Goal: Transaction & Acquisition: Book appointment/travel/reservation

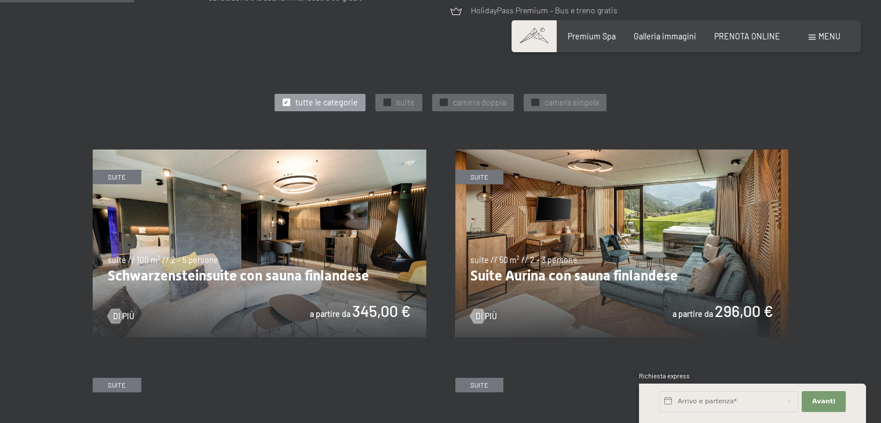
scroll to position [521, 0]
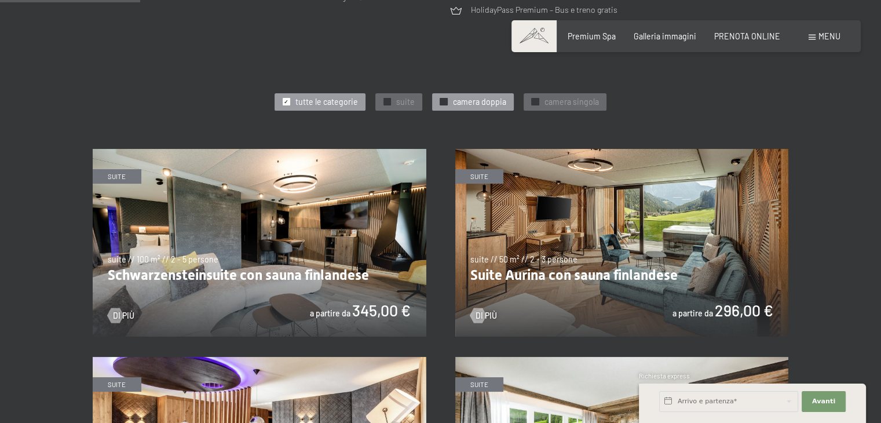
click at [481, 105] on span "camera doppia" at bounding box center [478, 102] width 53 height 12
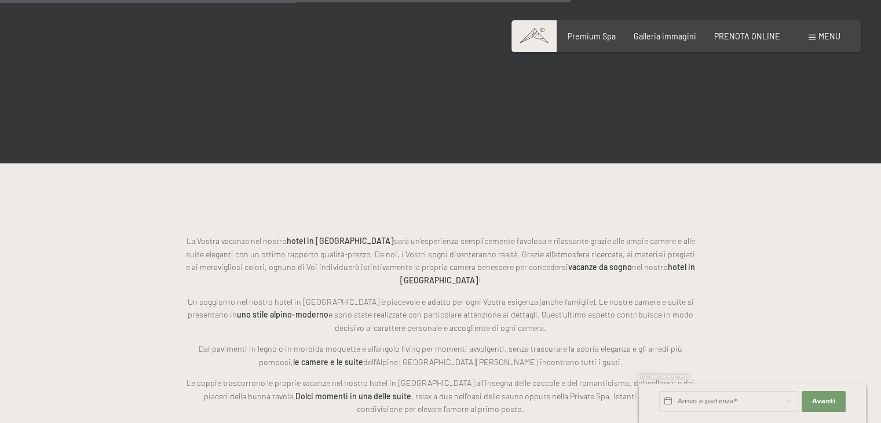
scroll to position [1447, 0]
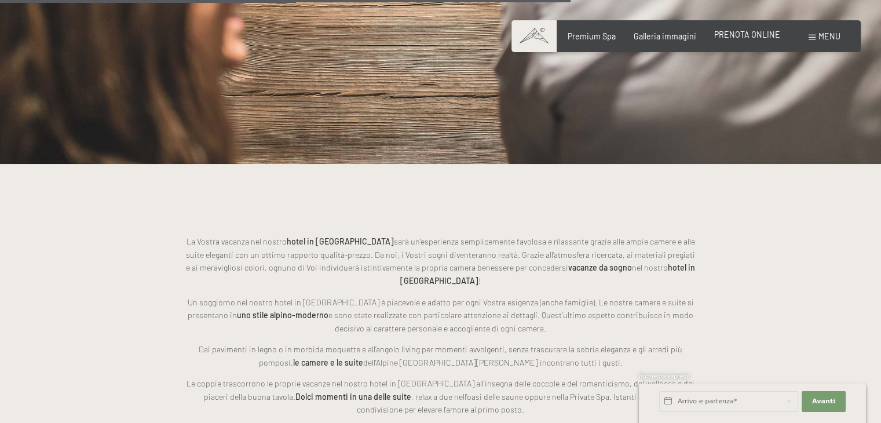
click at [732, 38] on span "PRENOTA ONLINE" at bounding box center [747, 35] width 66 height 10
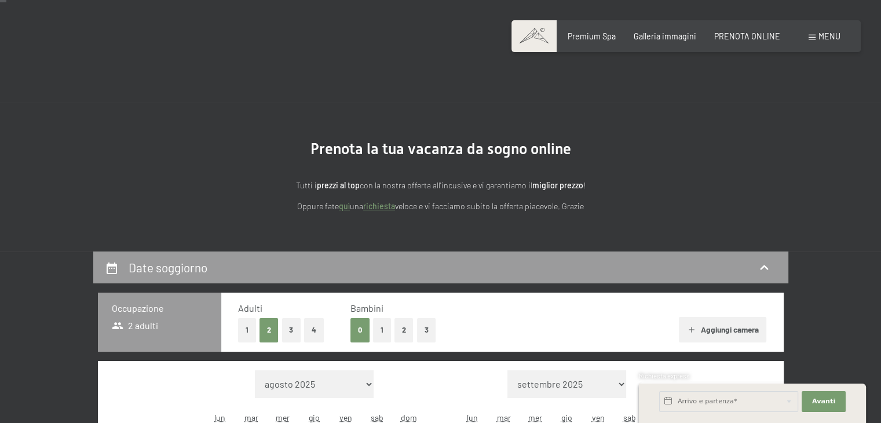
scroll to position [174, 0]
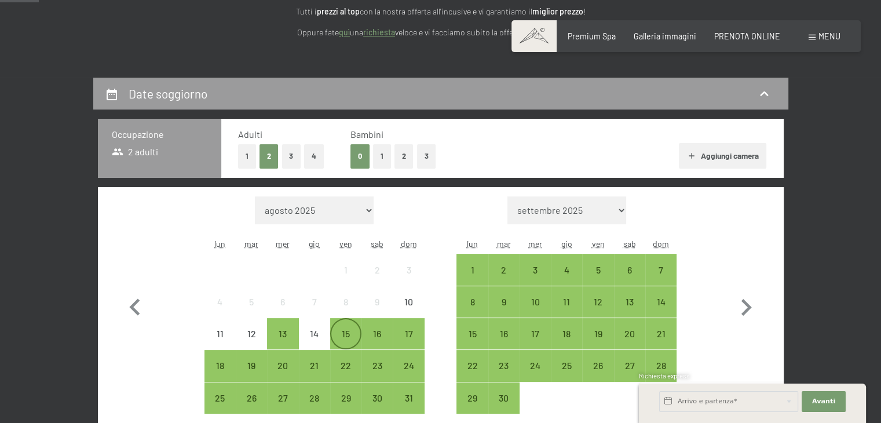
click at [335, 336] on div "15" at bounding box center [345, 343] width 29 height 29
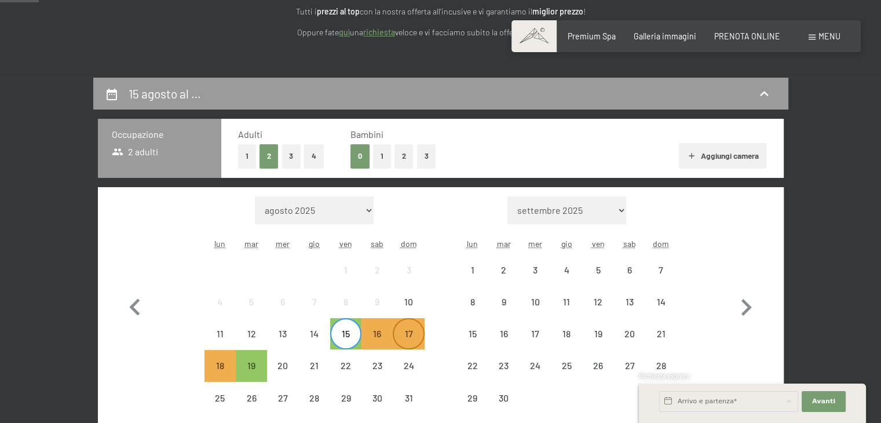
click at [410, 336] on div "17" at bounding box center [408, 343] width 29 height 29
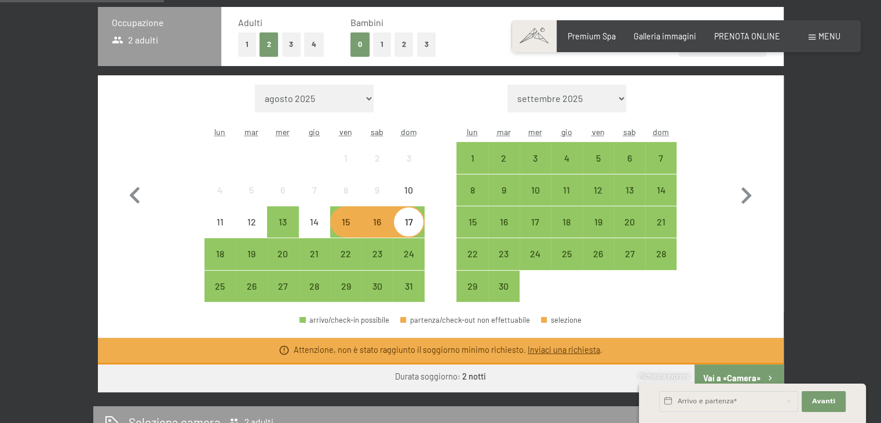
scroll to position [347, 0]
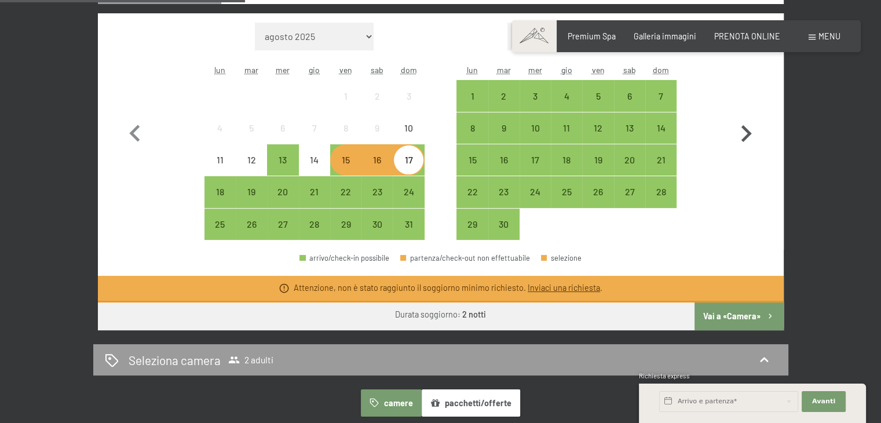
click at [749, 134] on icon "button" at bounding box center [746, 133] width 10 height 17
select select "[DATE]"
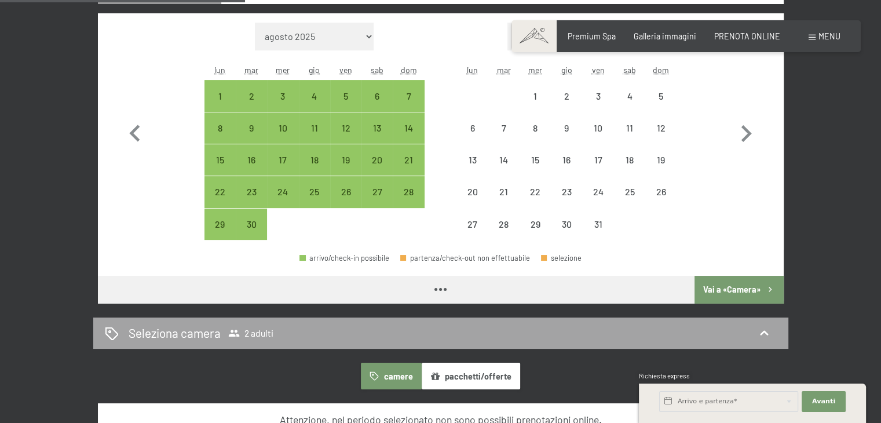
select select "[DATE]"
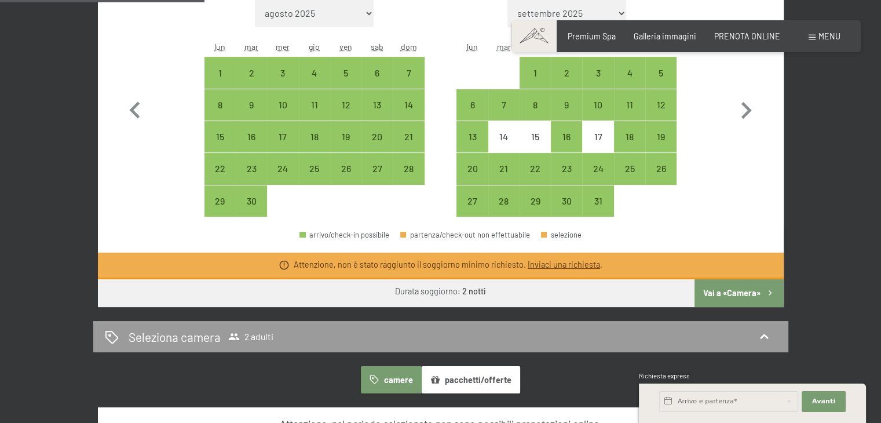
scroll to position [463, 0]
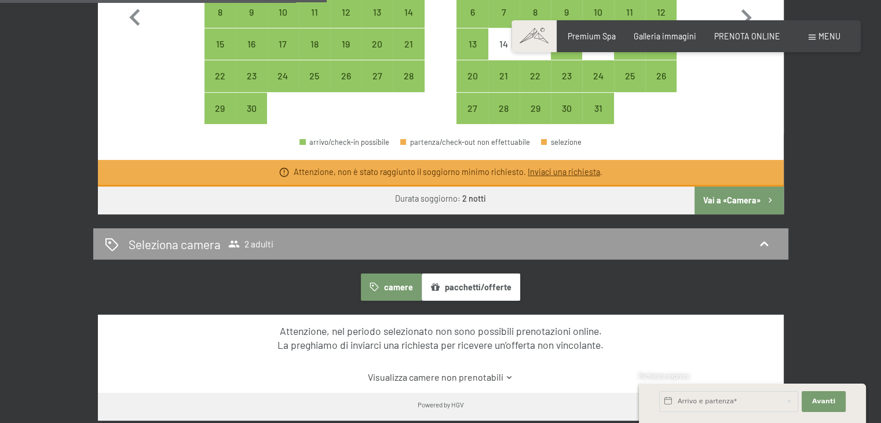
click at [736, 196] on button "Vai a «Camera»" at bounding box center [738, 200] width 89 height 28
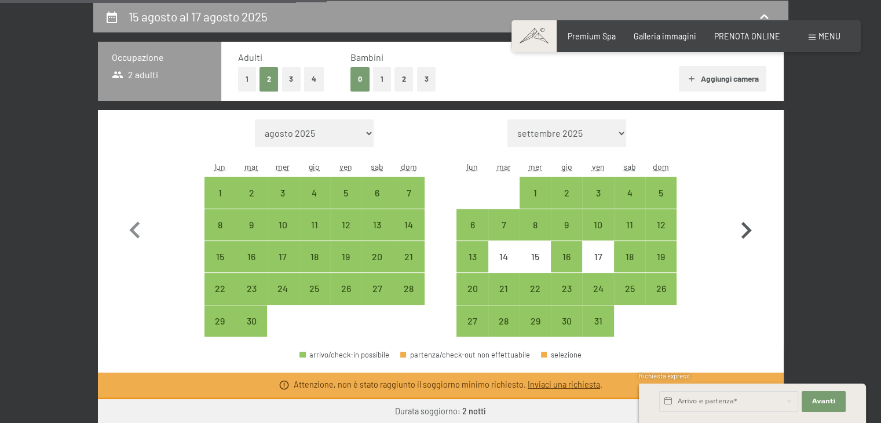
select select "[DATE]"
